Goal: Book appointment/travel/reservation

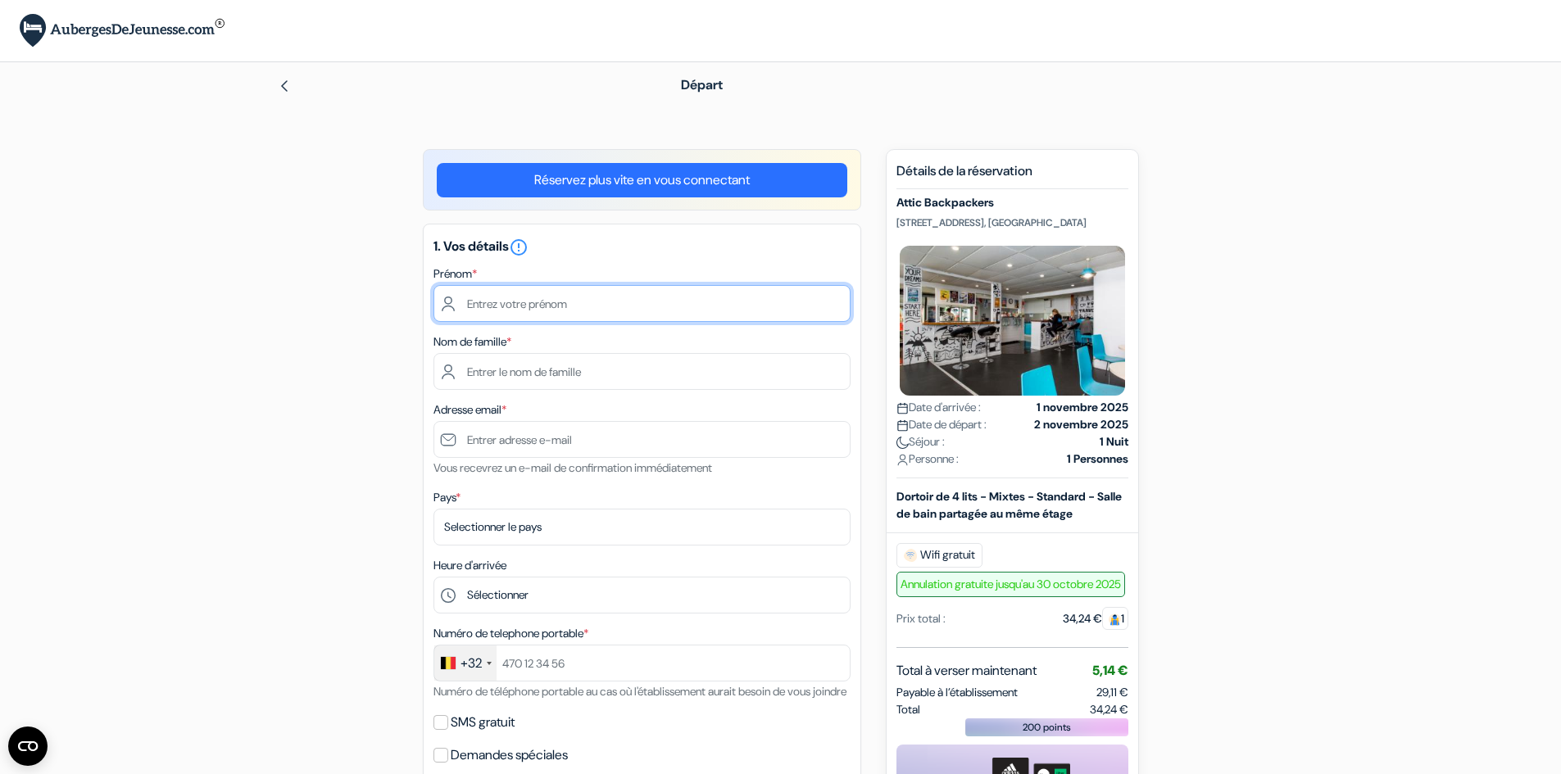
click at [527, 310] on input "text" at bounding box center [641, 303] width 417 height 37
type input "[PERSON_NAME]"
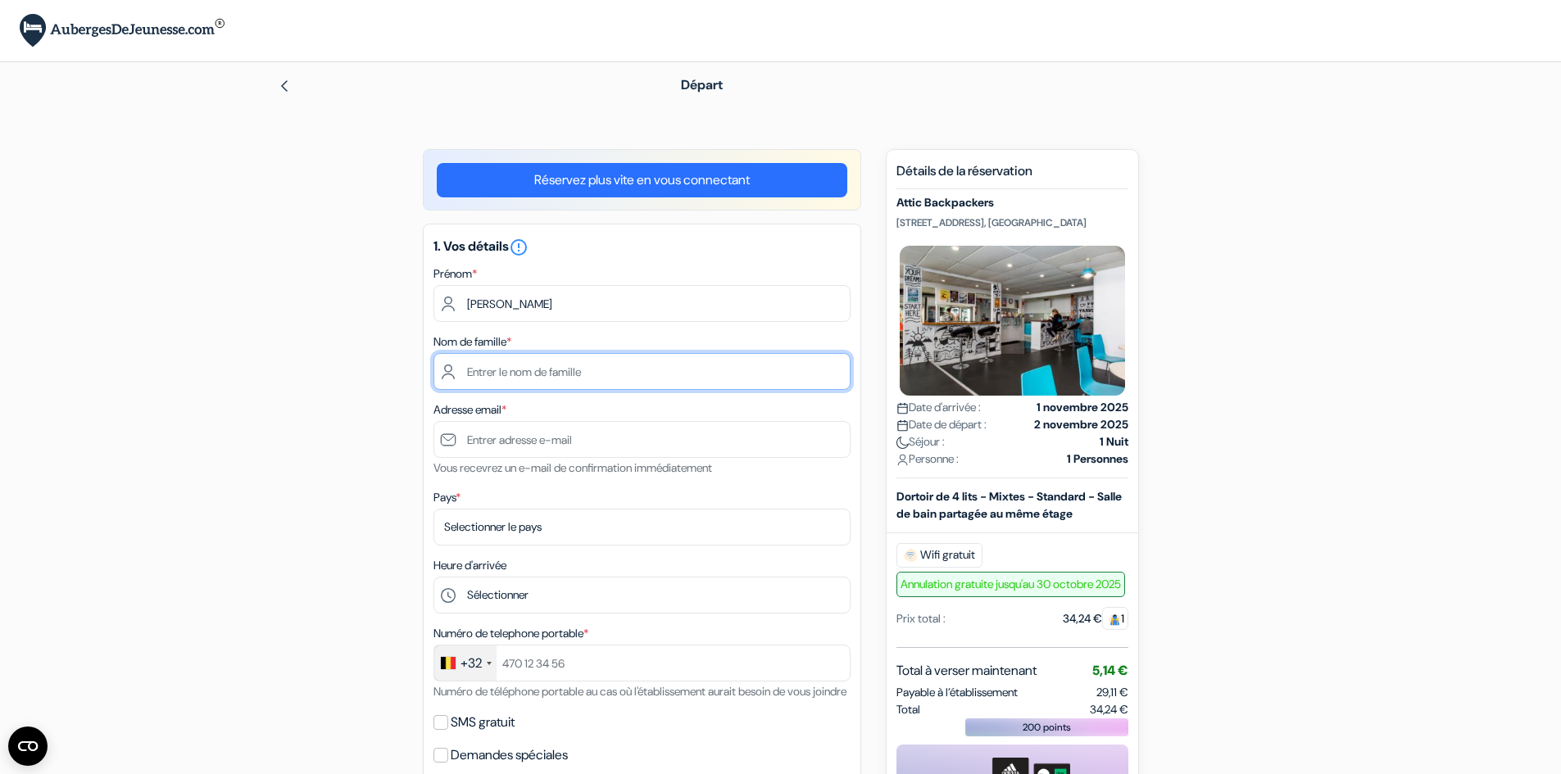
type input "[PERSON_NAME]-Mounat"
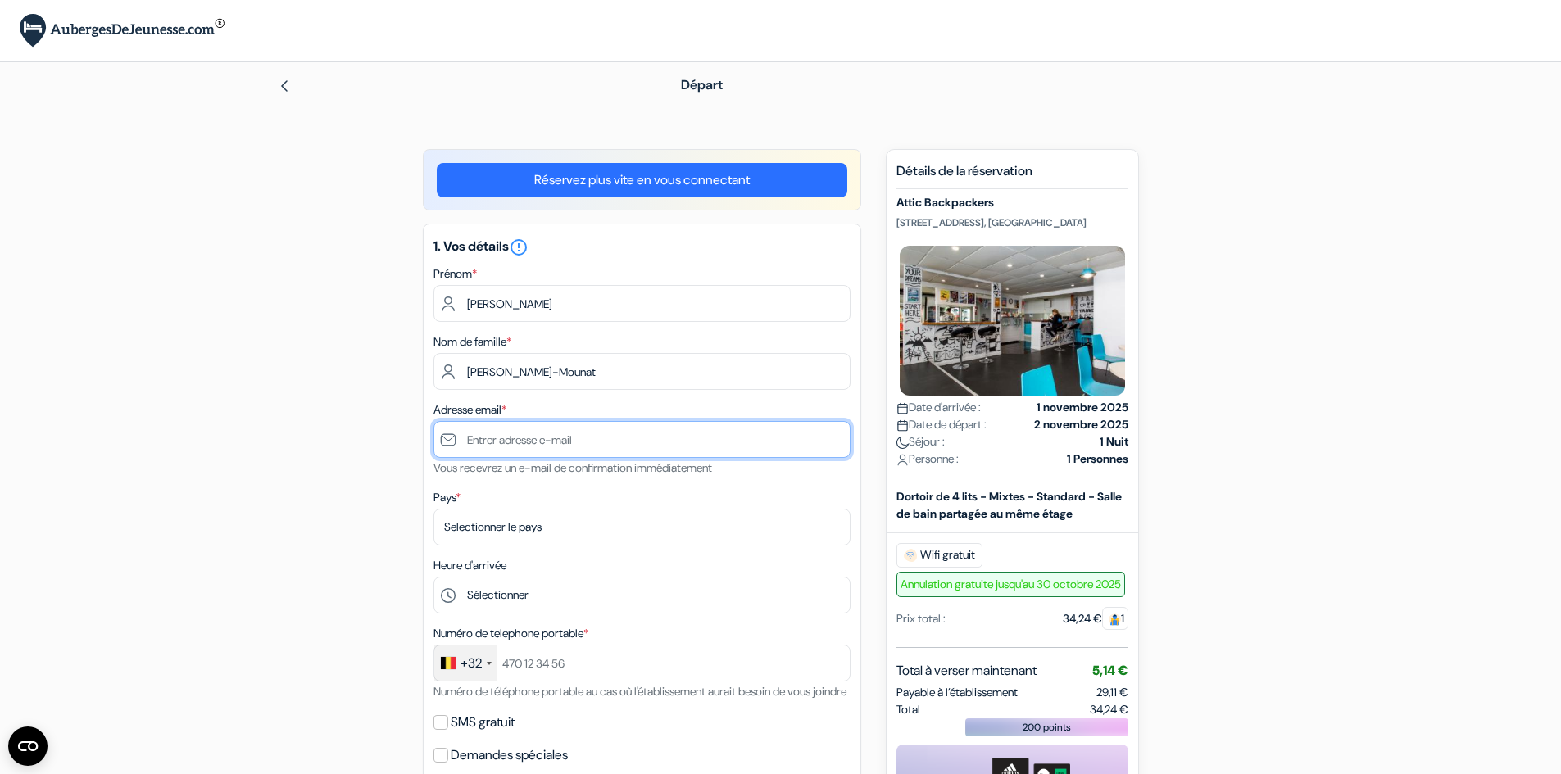
type input "[PERSON_NAME][EMAIL_ADDRESS][DOMAIN_NAME]"
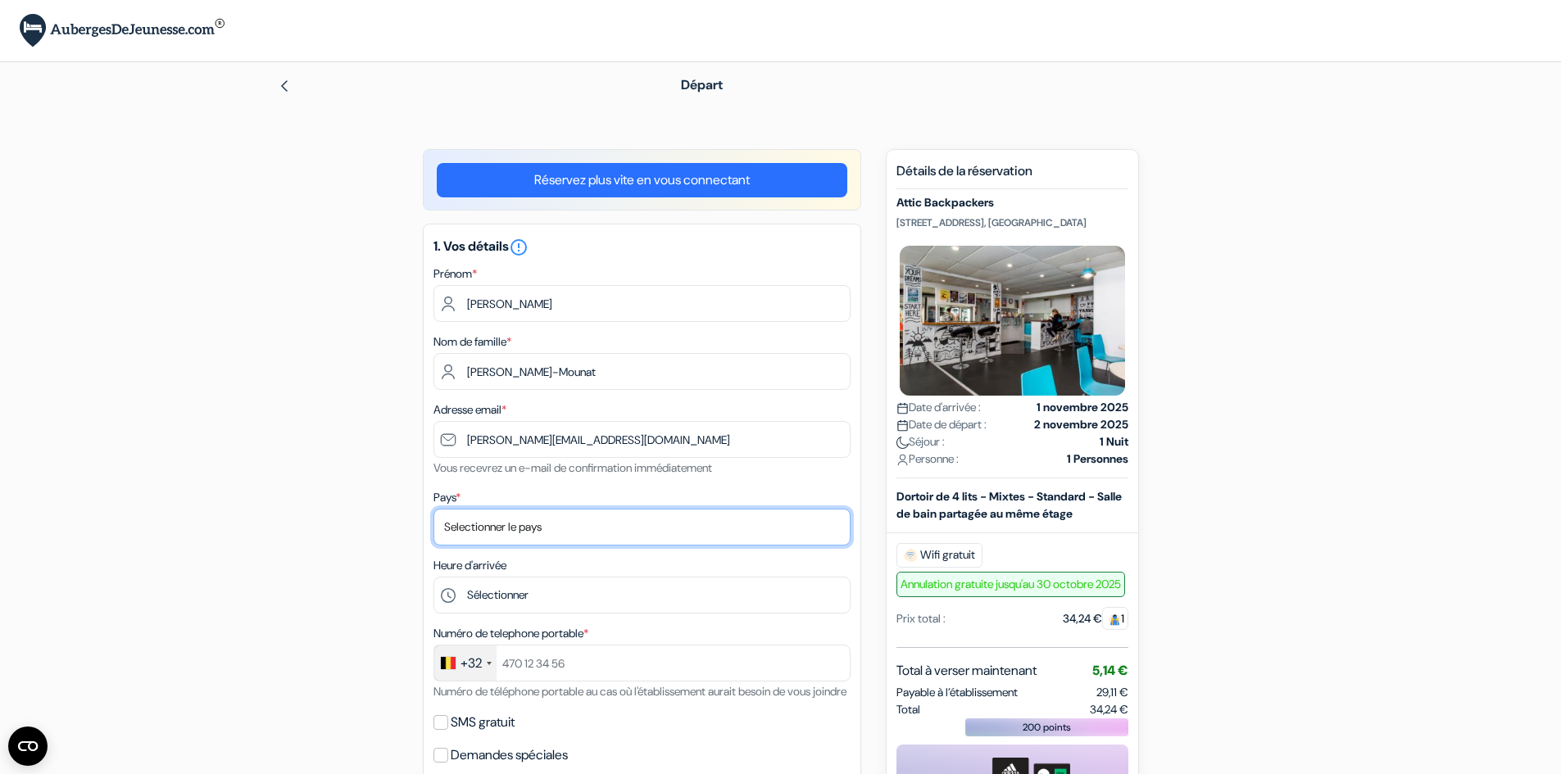
select select "25"
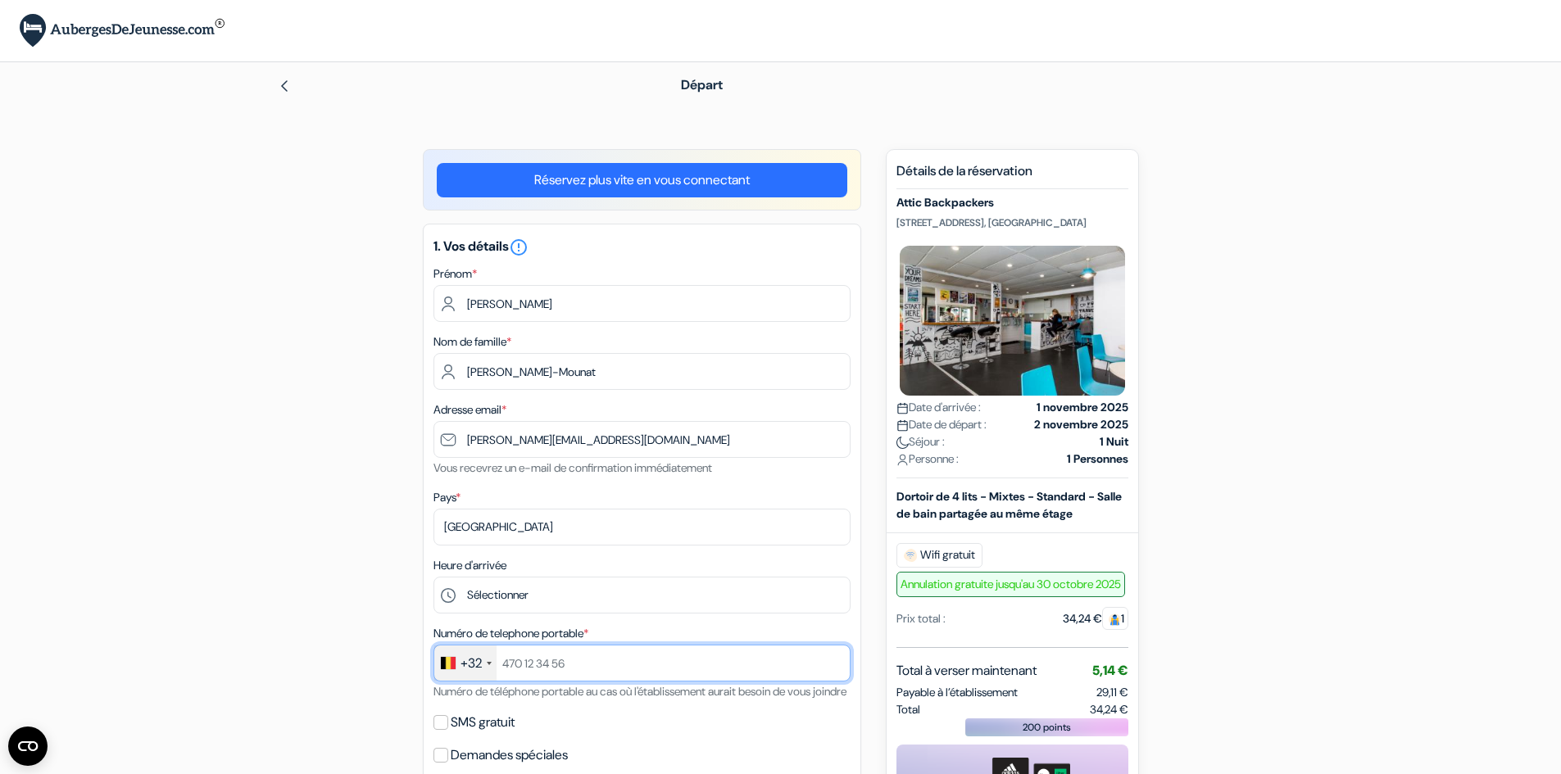
type input "[PHONE_NUMBER]"
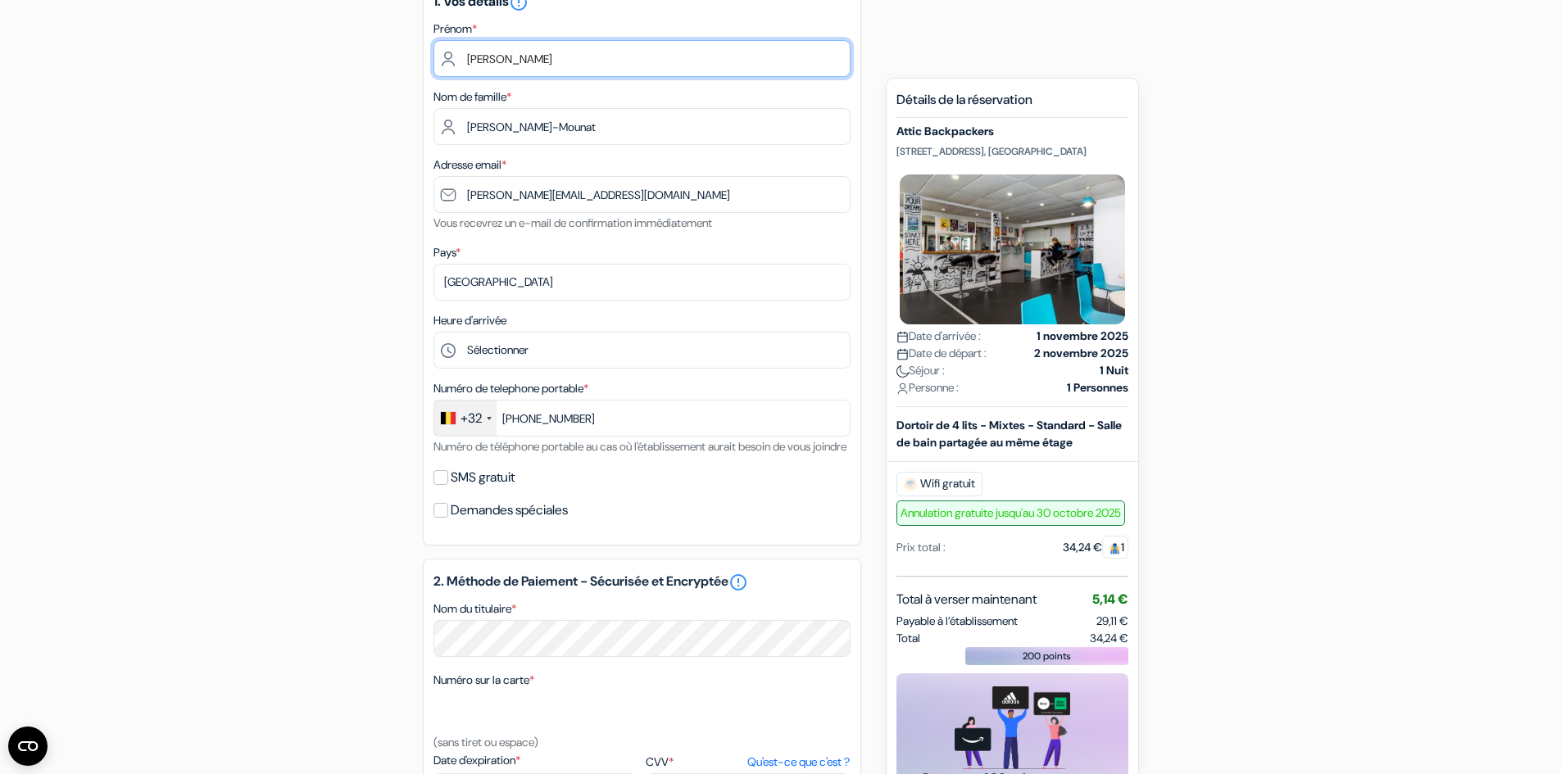
scroll to position [246, 0]
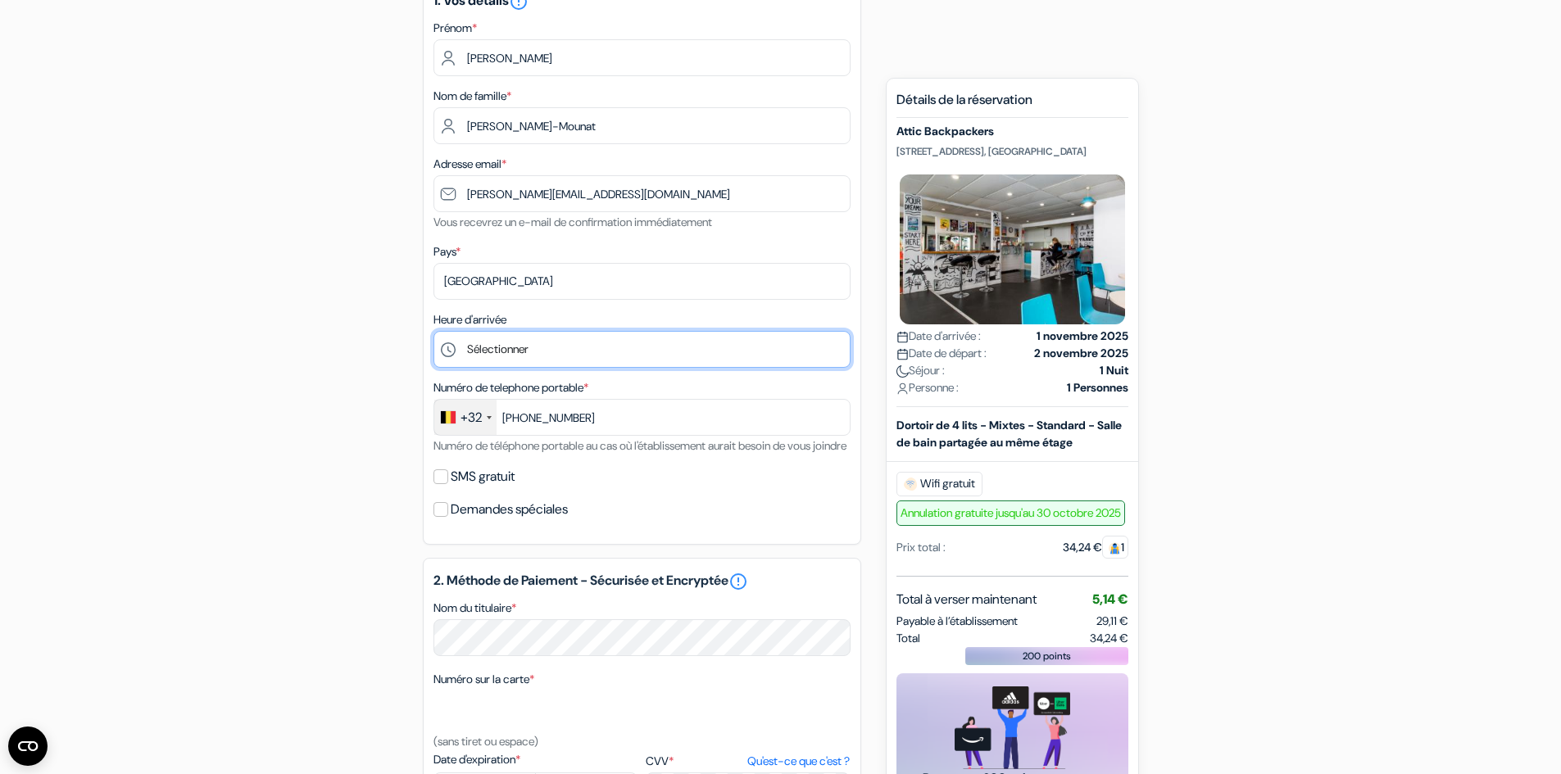
click at [508, 355] on select "Sélectionner 1:00 2:00 3:00 4:00 5:00 6:00 7:00 8:00 9:00 10:00 11:00 12:00 13:…" at bounding box center [641, 349] width 417 height 37
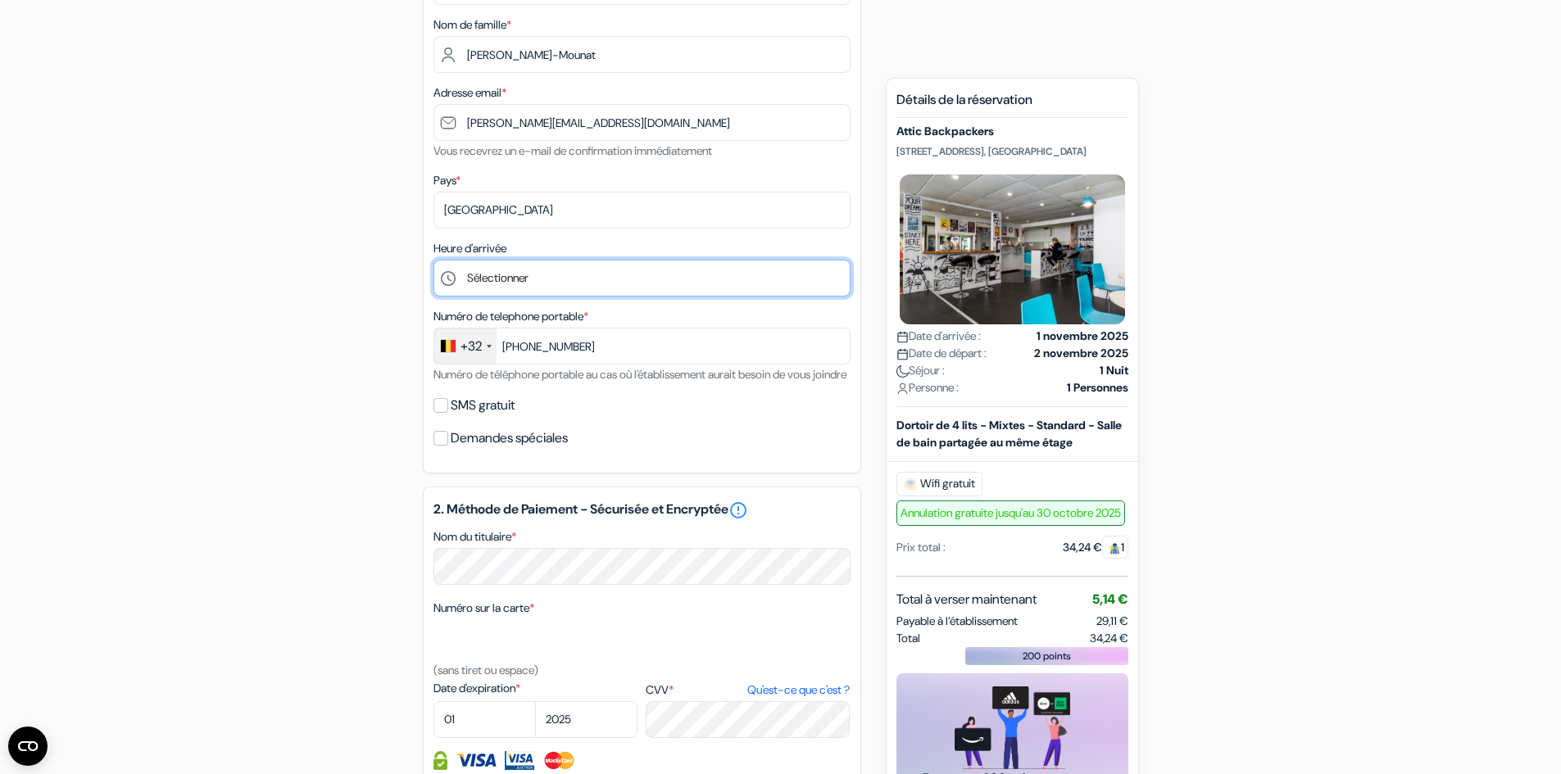
scroll to position [410, 0]
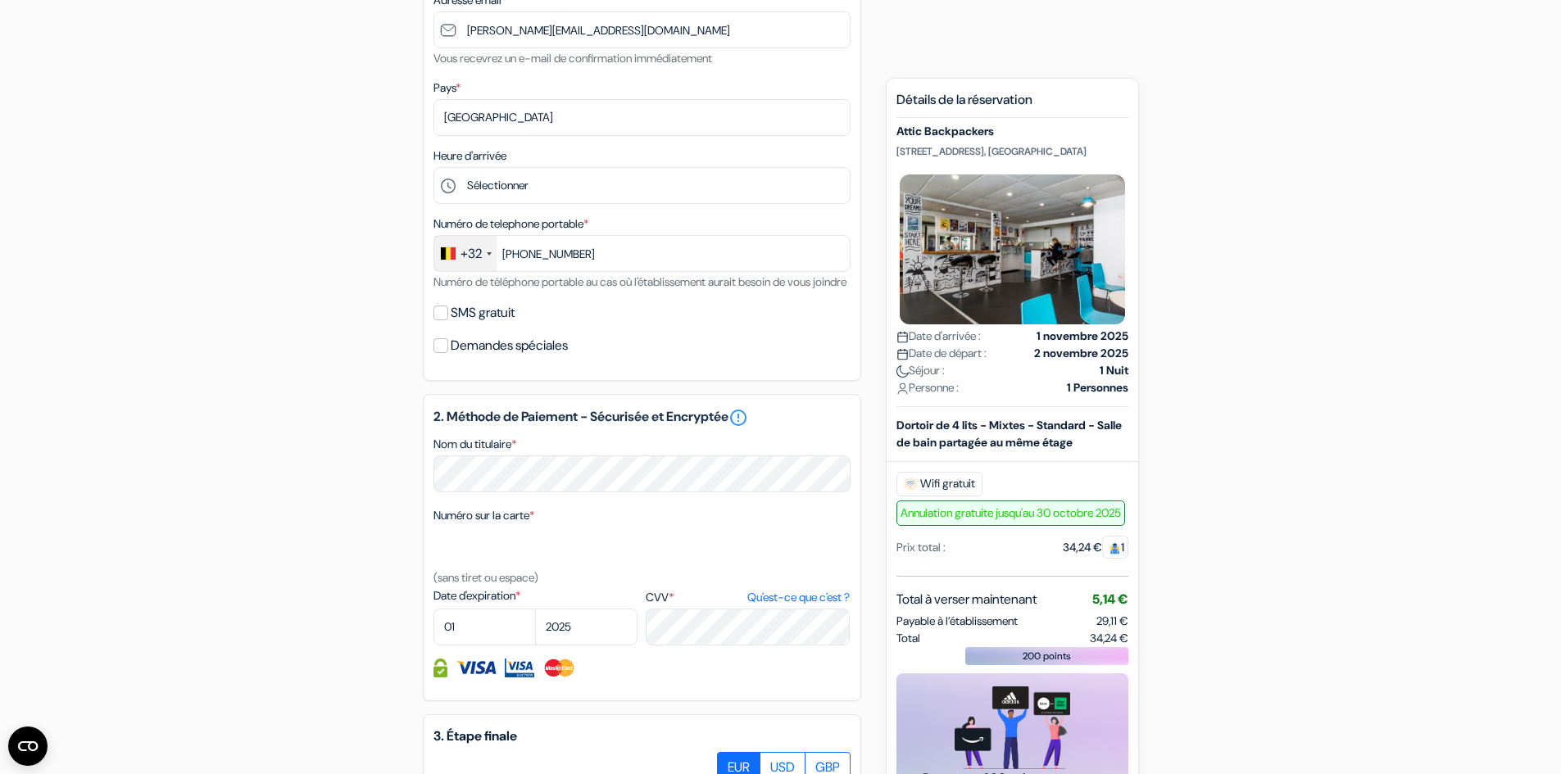
click at [340, 429] on div "add_box Attic Backpackers [STREET_ADDRESS] Détails de l'établissement X done" at bounding box center [780, 409] width 1081 height 1341
click at [485, 324] on label "SMS gratuit" at bounding box center [483, 312] width 64 height 23
click at [448, 320] on input "SMS gratuit" at bounding box center [440, 313] width 15 height 15
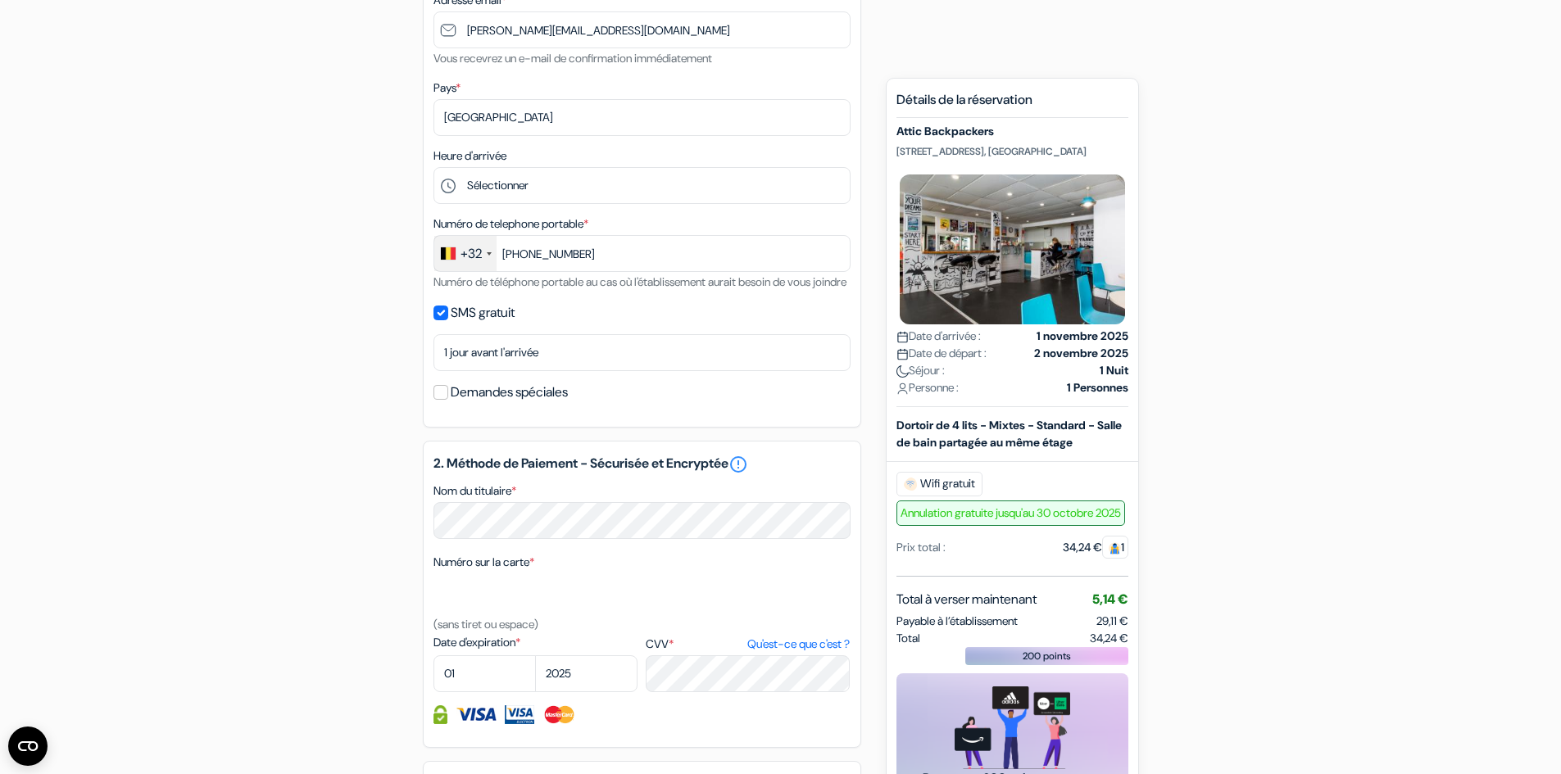
click at [485, 324] on label "SMS gratuit" at bounding box center [483, 312] width 64 height 23
click at [448, 320] on input "SMS gratuit" at bounding box center [440, 313] width 15 height 15
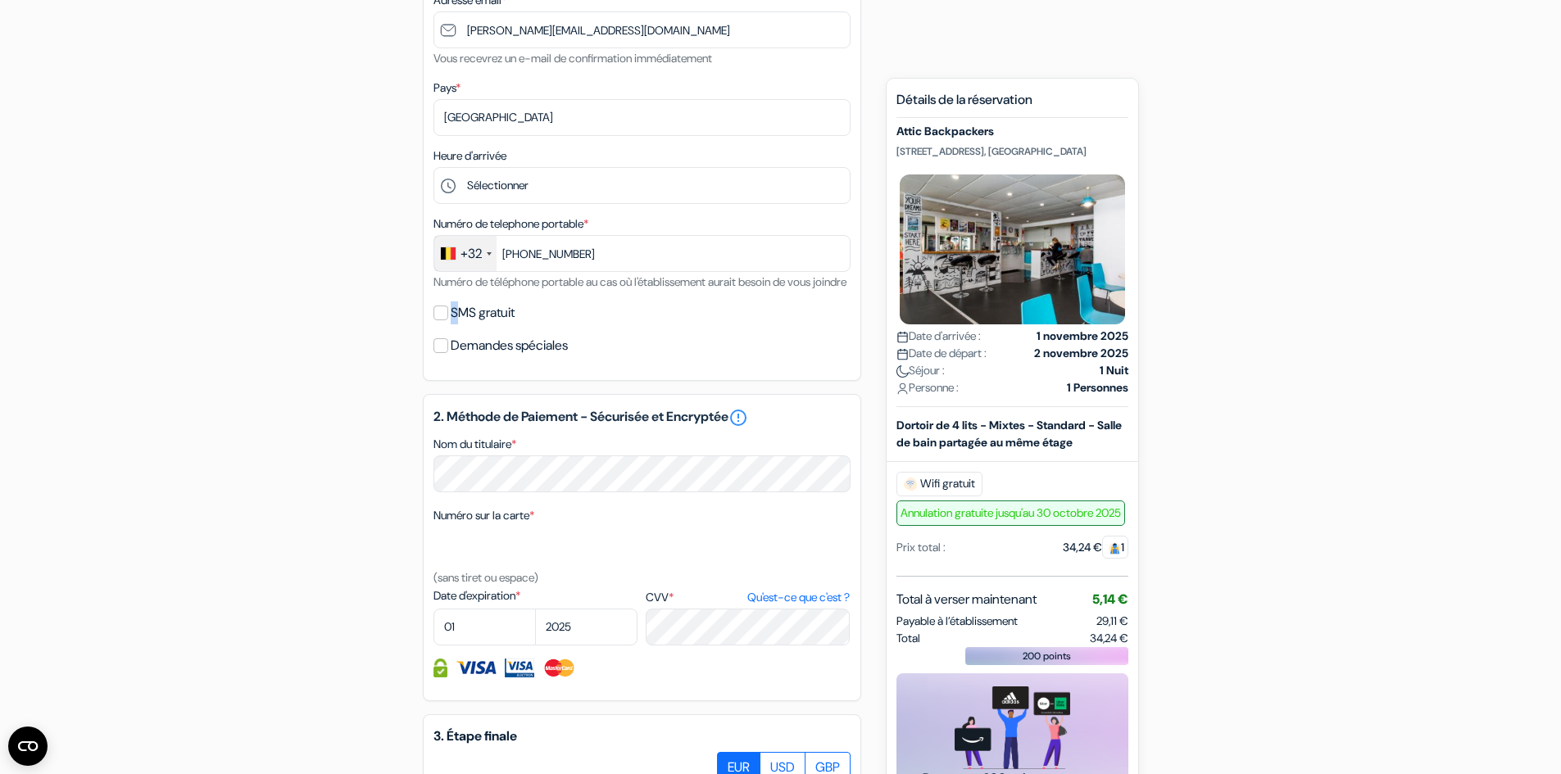
click at [456, 324] on label "SMS gratuit" at bounding box center [483, 312] width 64 height 23
click at [447, 320] on input "SMS gratuit" at bounding box center [440, 313] width 15 height 15
checkbox input "true"
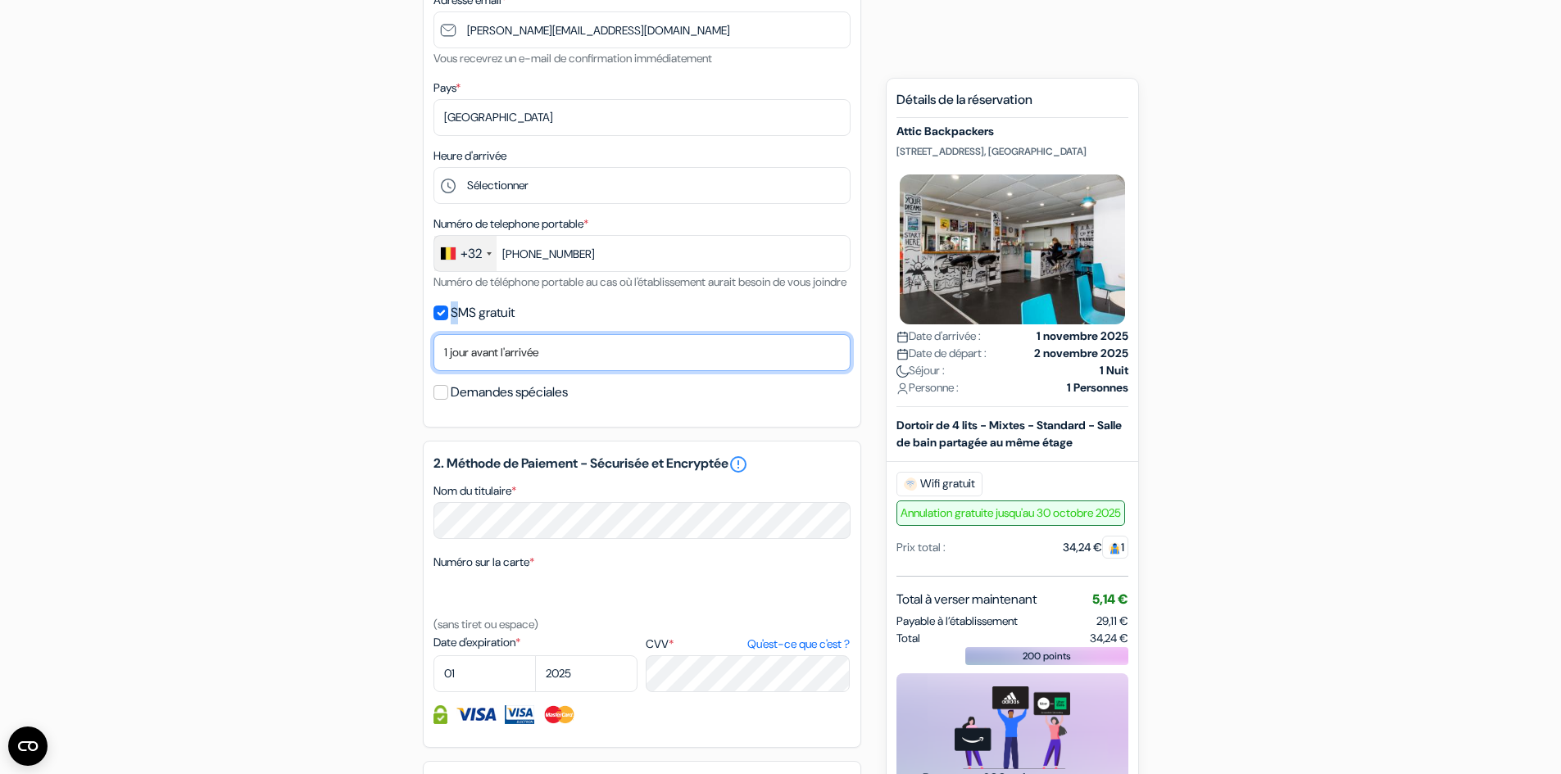
click at [444, 363] on select "Non merci Maintenant Le jour de votre arrivée 1 jour avant l'arrivée 2 jours av…" at bounding box center [641, 352] width 417 height 37
click at [347, 388] on div "add_box Attic Backpackers [STREET_ADDRESS] Détails de l'établissement X done" at bounding box center [780, 433] width 1081 height 1388
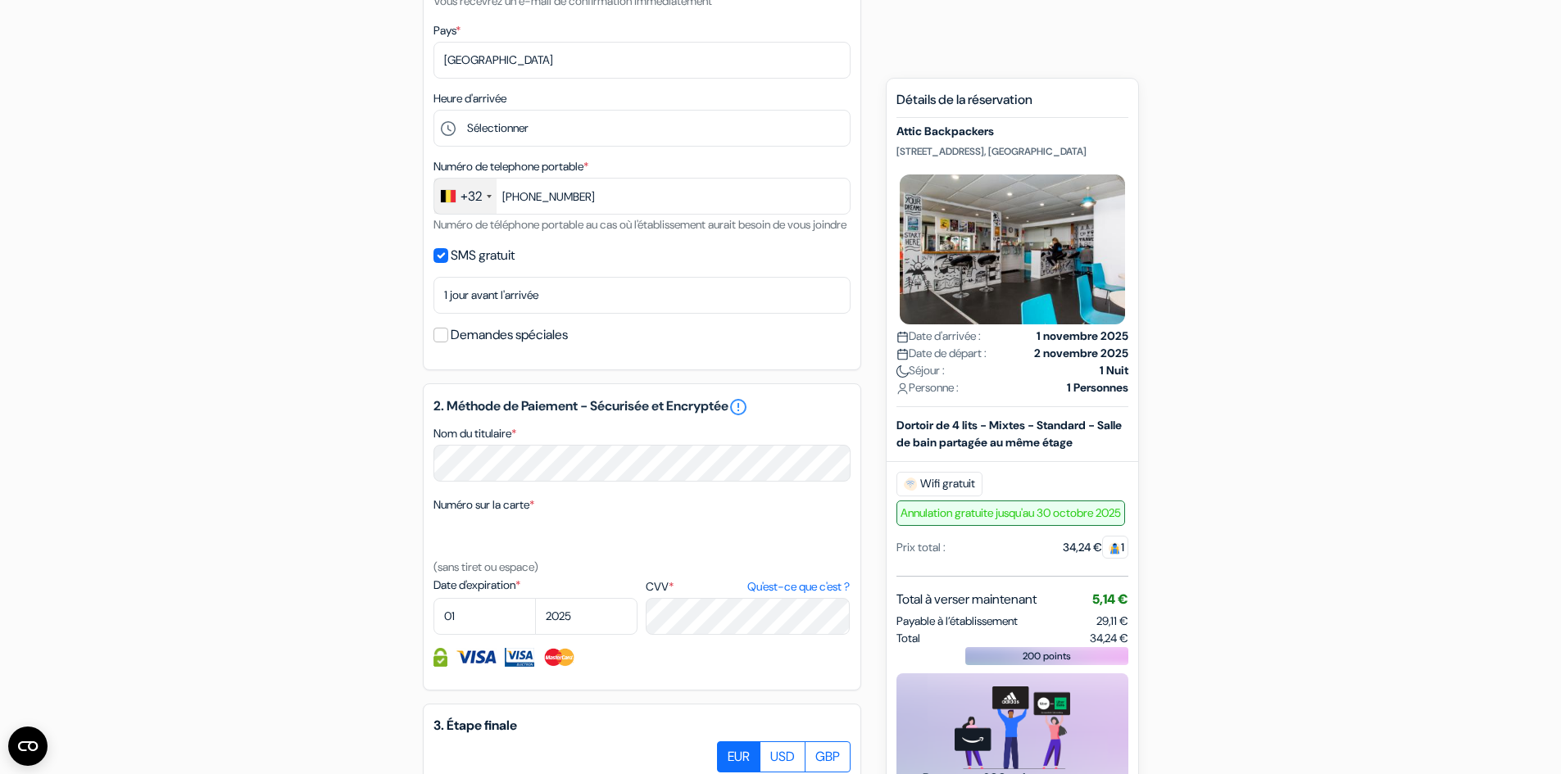
scroll to position [655, 0]
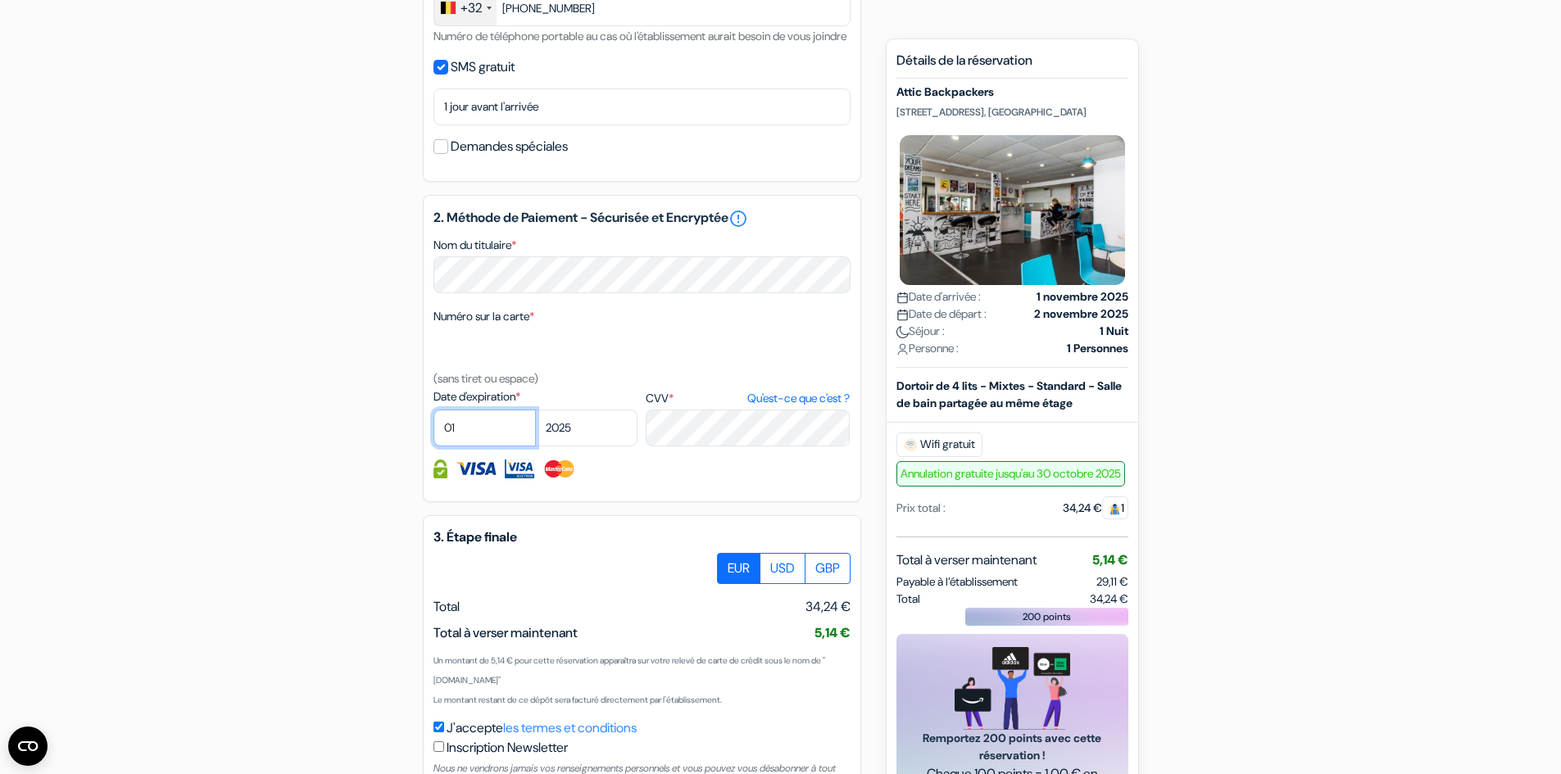
select select "08"
select select "2026"
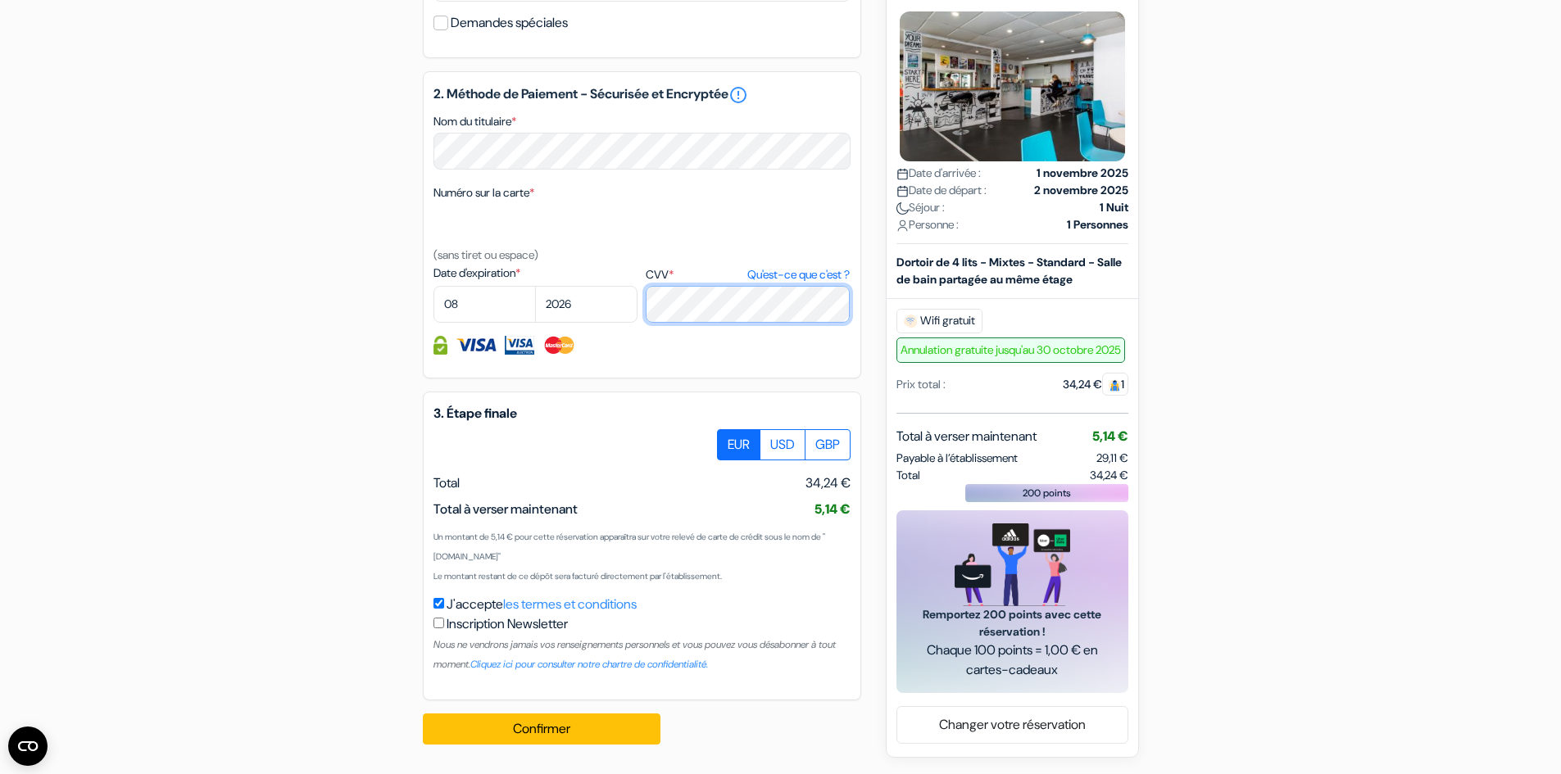
scroll to position [799, 0]
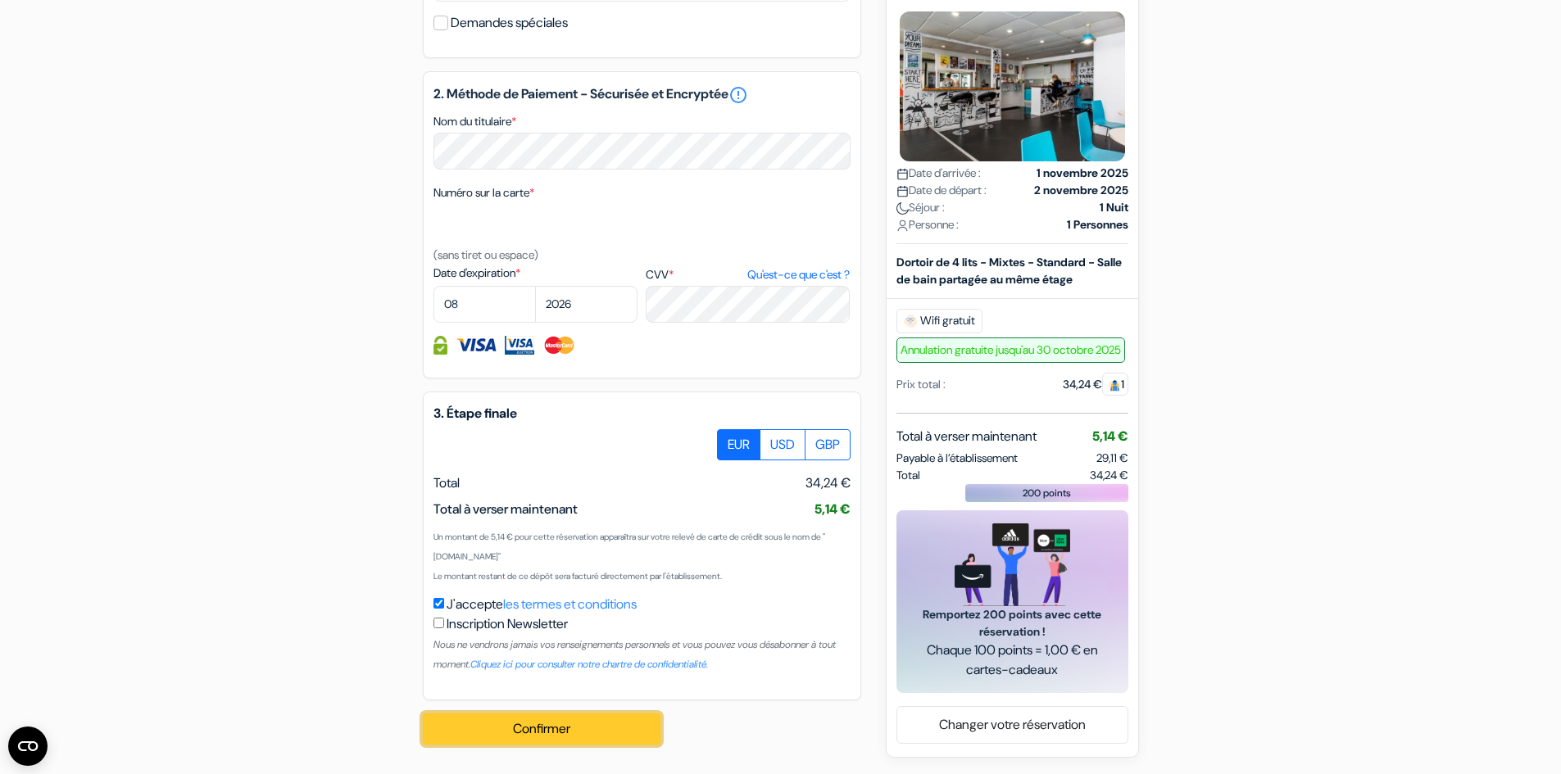
click at [549, 728] on button "Confirmer Loading..." at bounding box center [542, 729] width 238 height 31
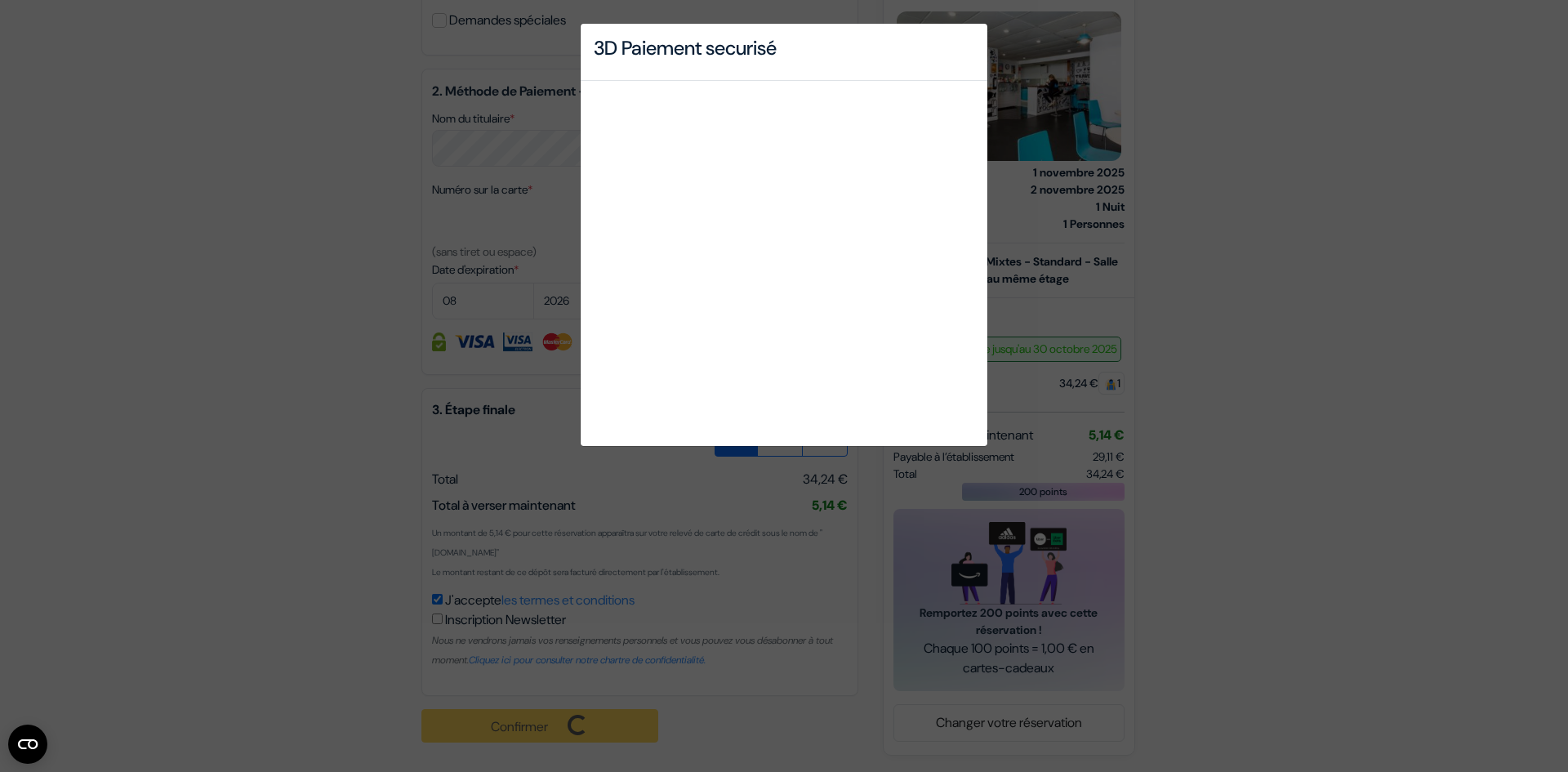
click at [1286, 399] on div "3D Paiement securisé" at bounding box center [784, 386] width 1568 height 772
